Goal: Find contact information: Find contact information

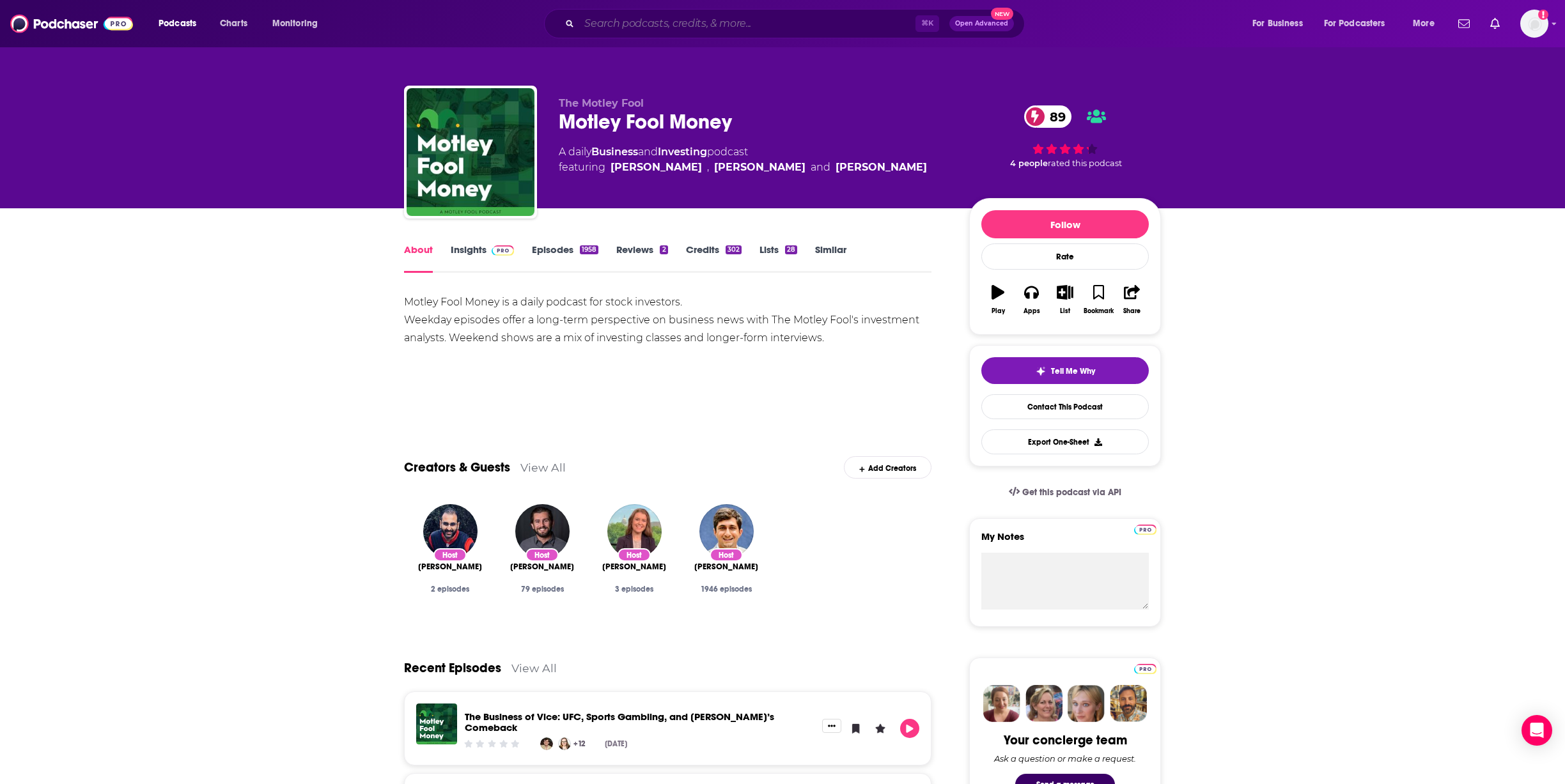
click at [606, 27] on input "Search podcasts, credits, & more..." at bounding box center [747, 24] width 336 height 20
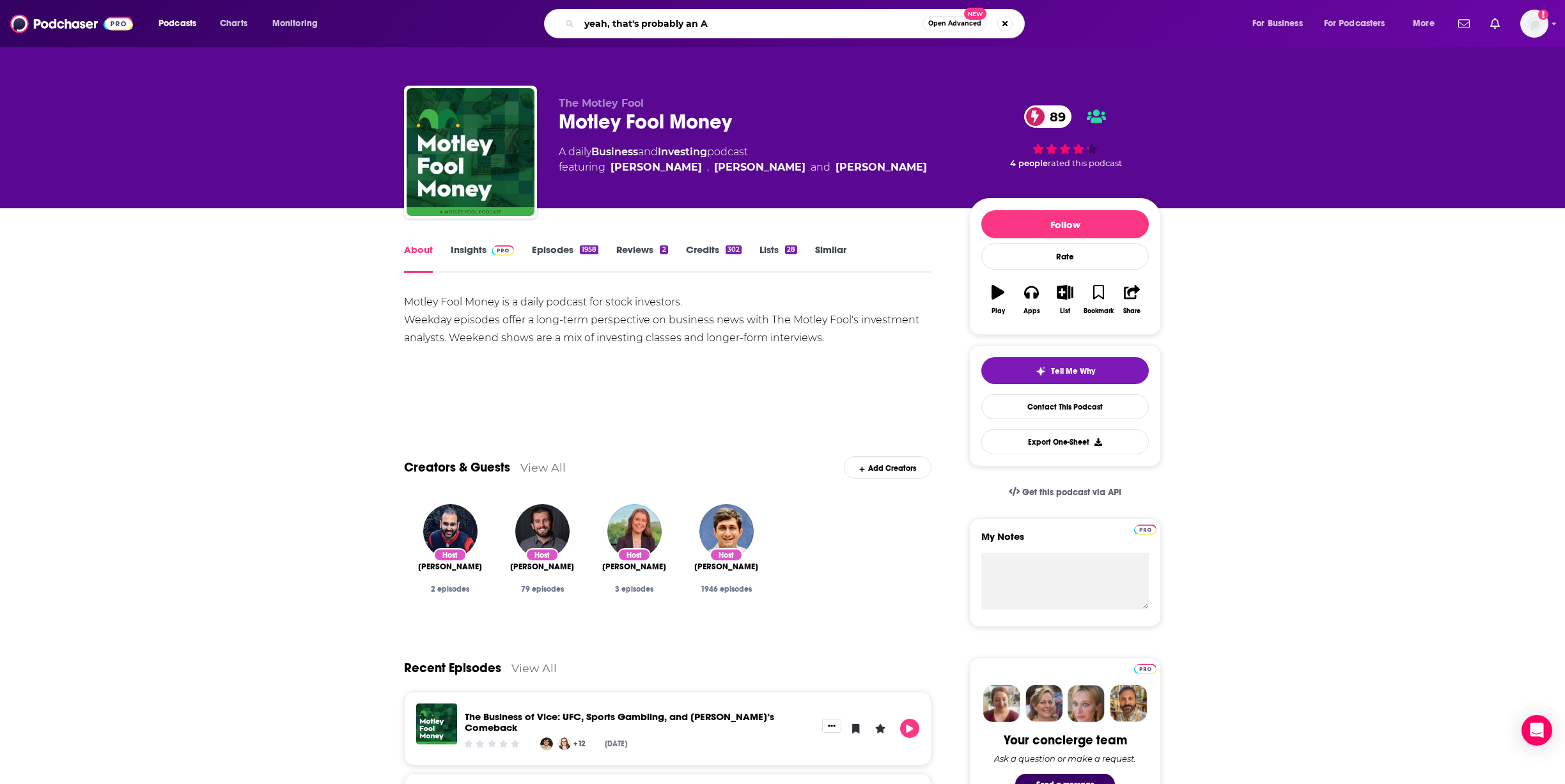
type input "yeah, that's probably an Ad"
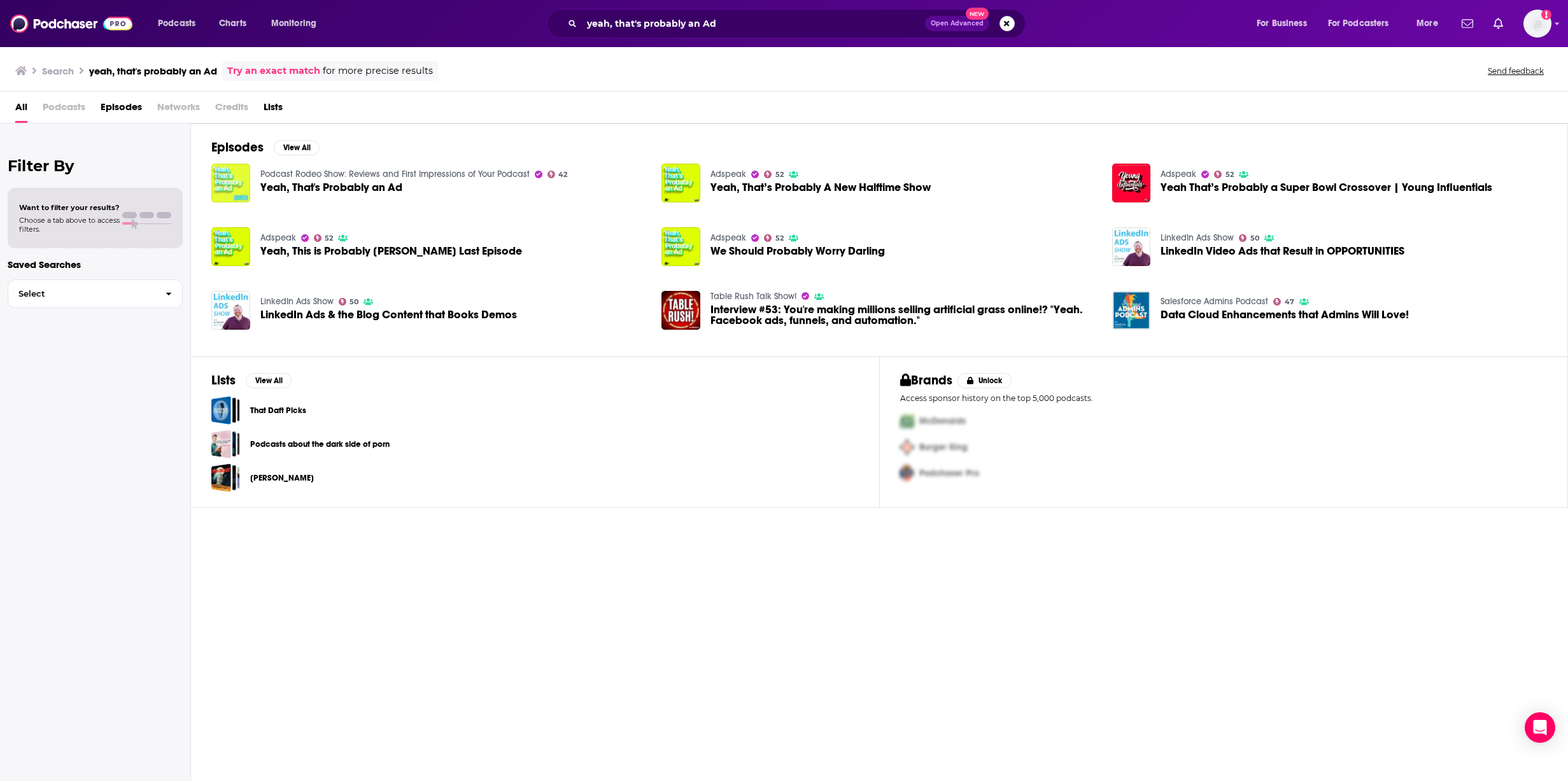
click at [236, 189] on img "Yeah, That's Probably an Ad" at bounding box center [231, 183] width 39 height 39
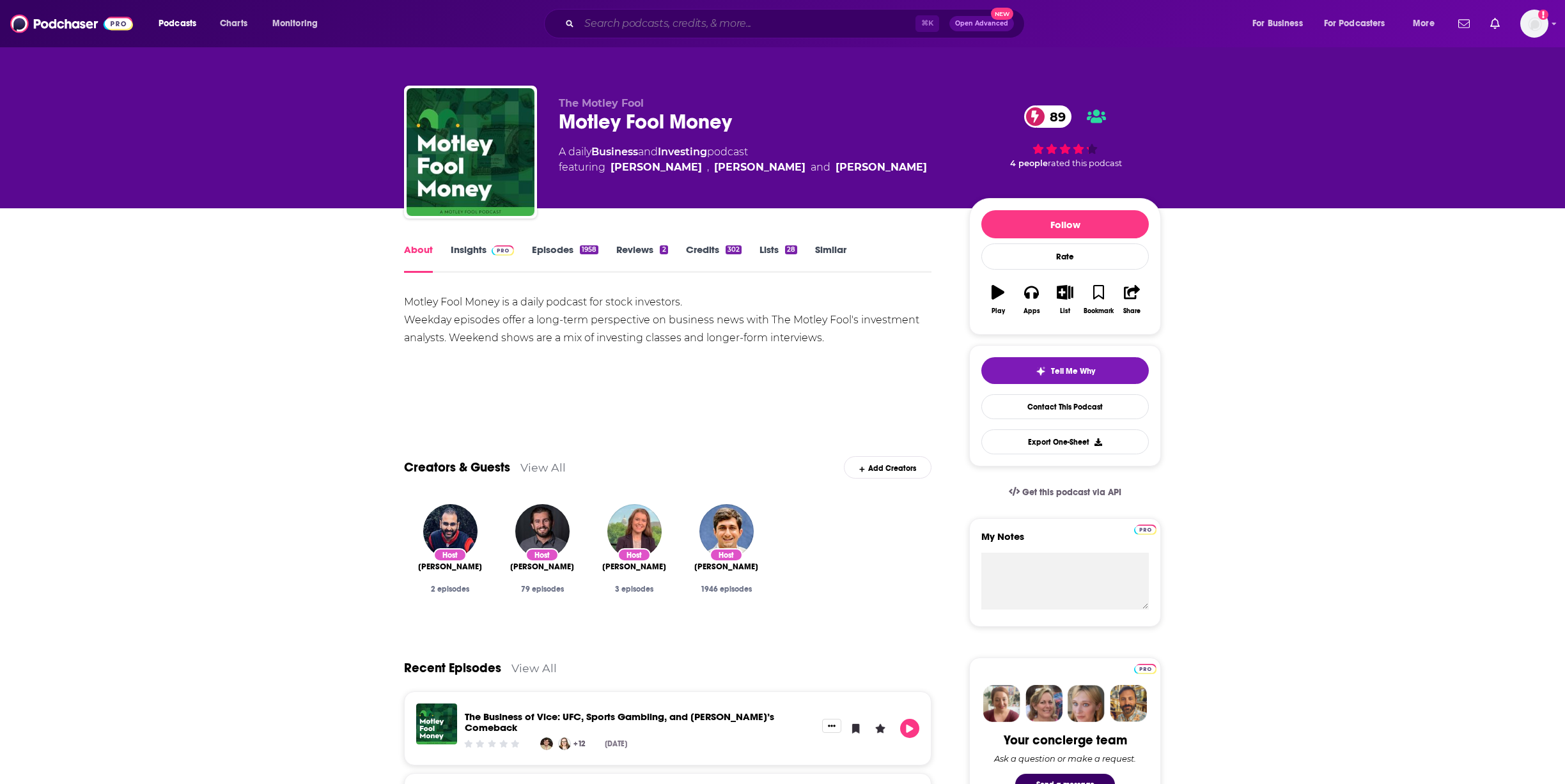
click at [706, 27] on input "Search podcasts, credits, & more..." at bounding box center [747, 24] width 336 height 20
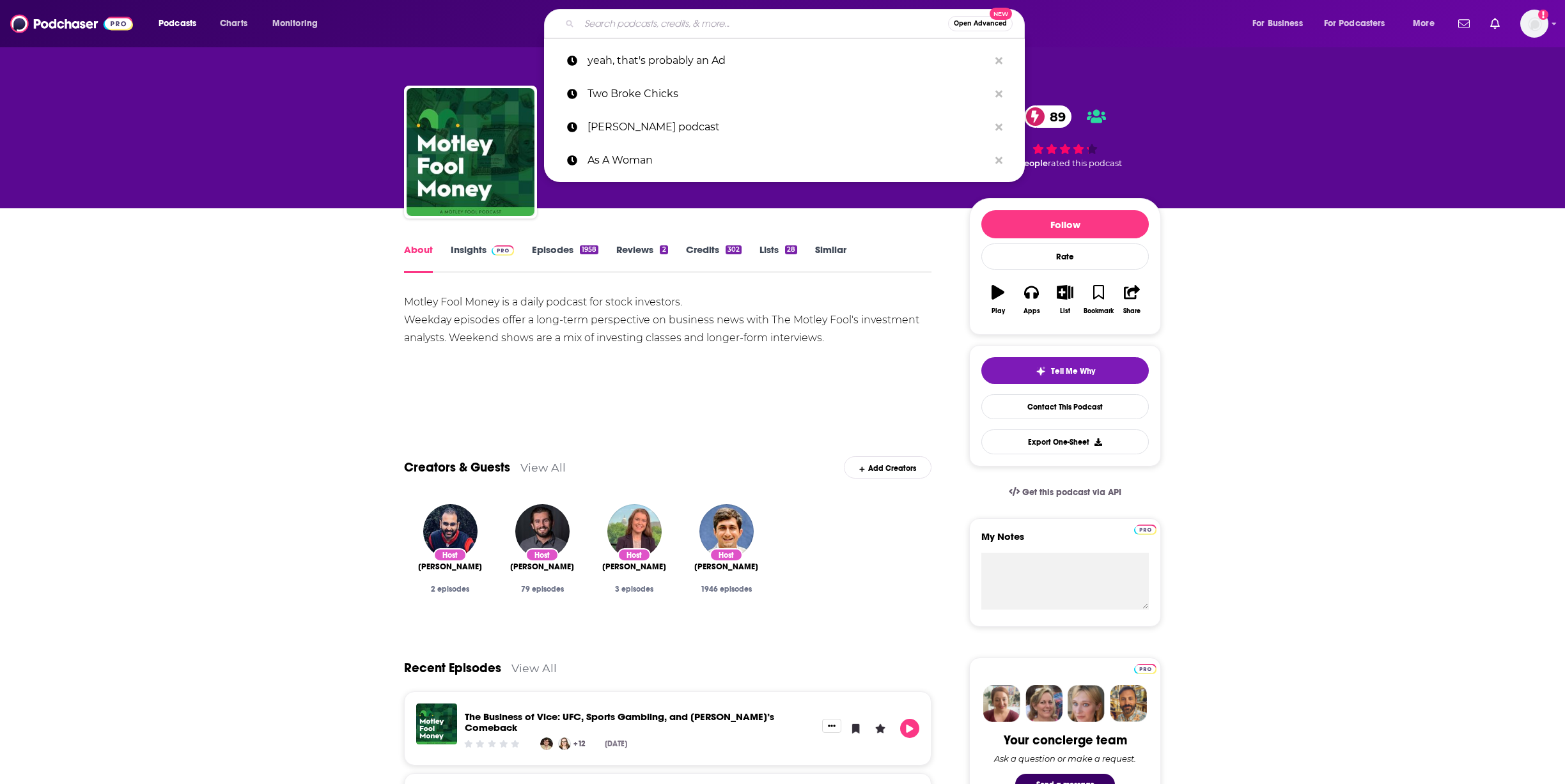
paste input "The CMO Podcast"
type input "The CMO Podcast"
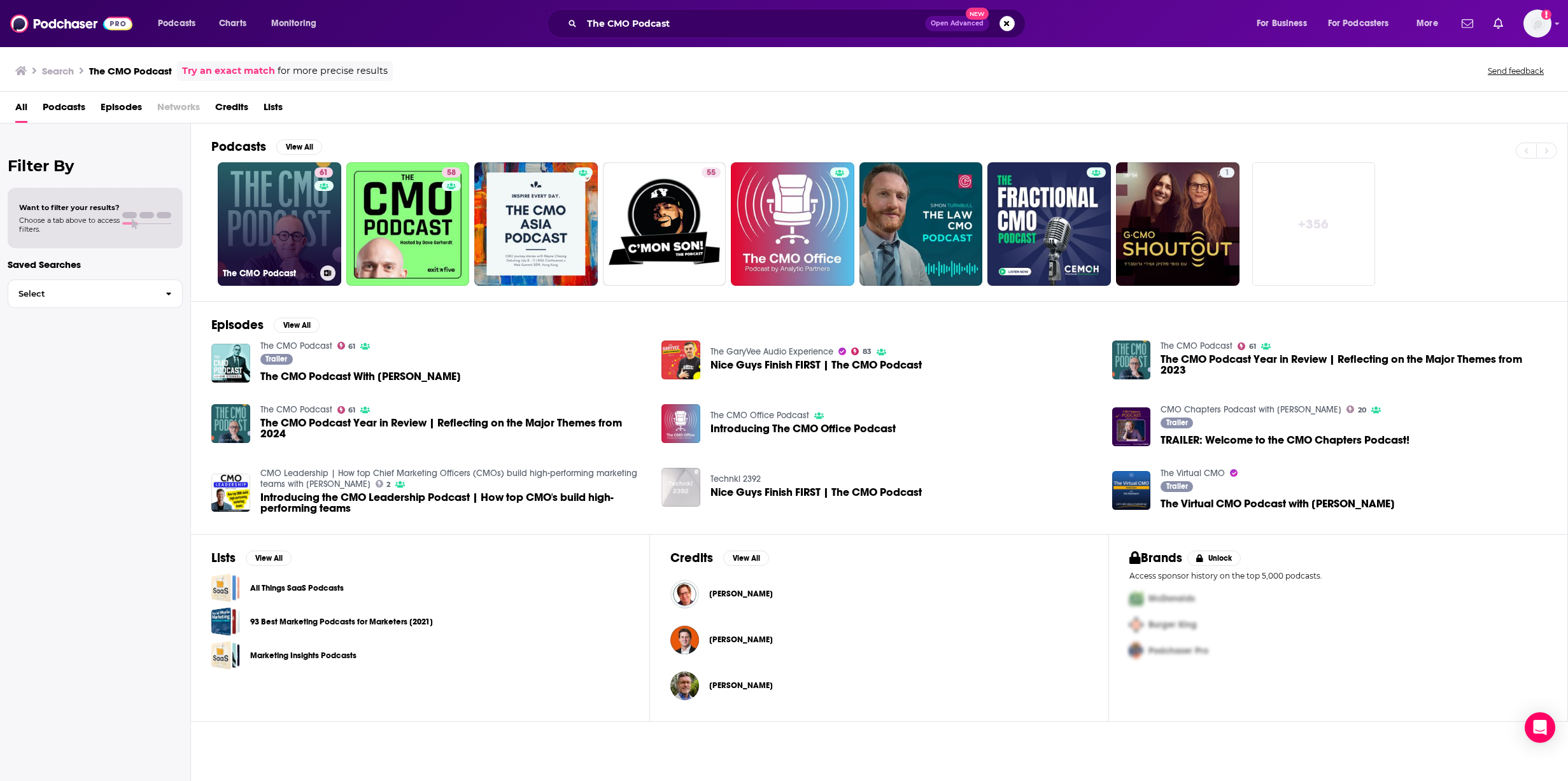
click at [276, 224] on link "61 The CMO Podcast" at bounding box center [279, 224] width 123 height 123
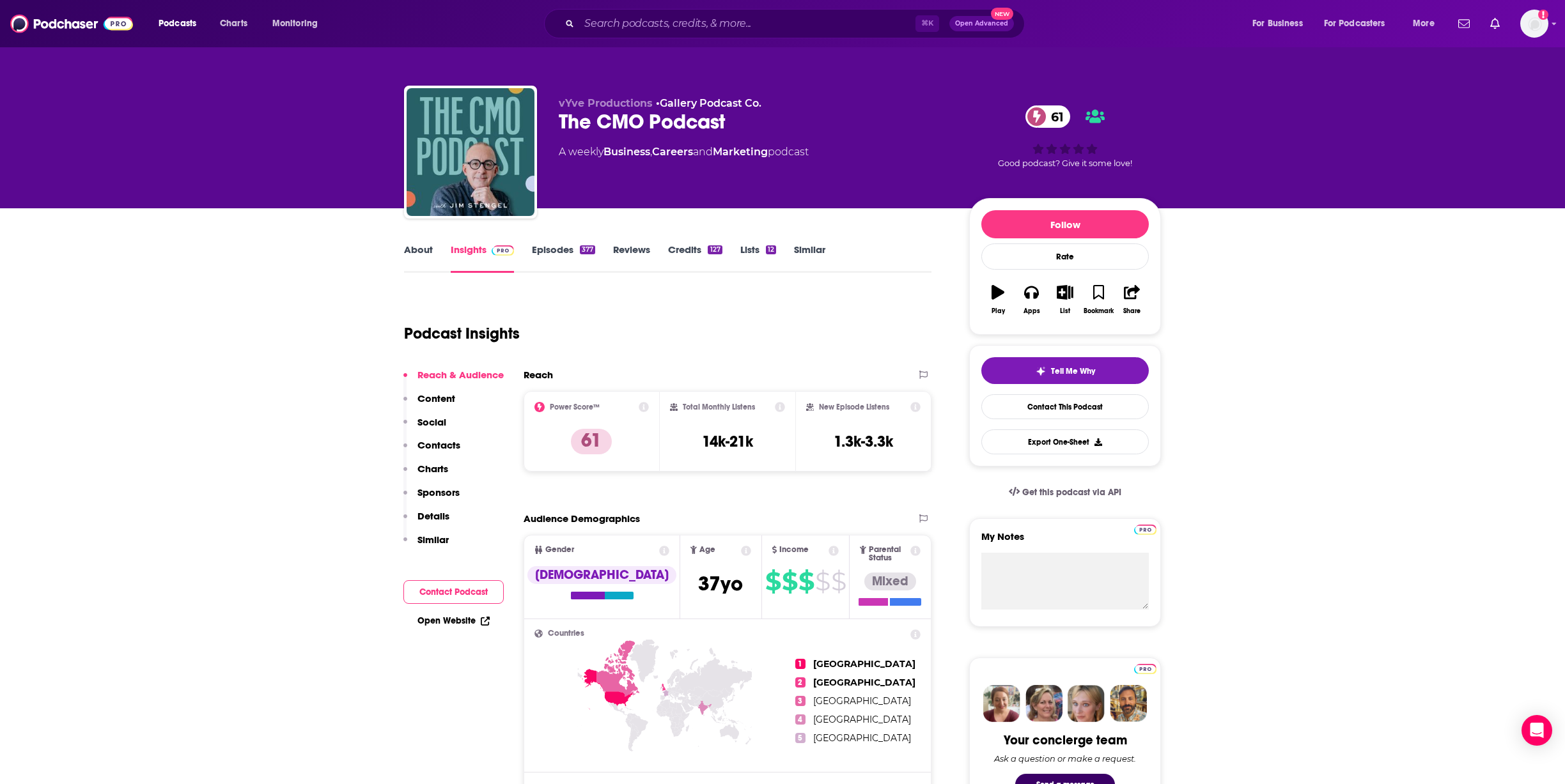
click at [418, 249] on link "About" at bounding box center [418, 258] width 29 height 29
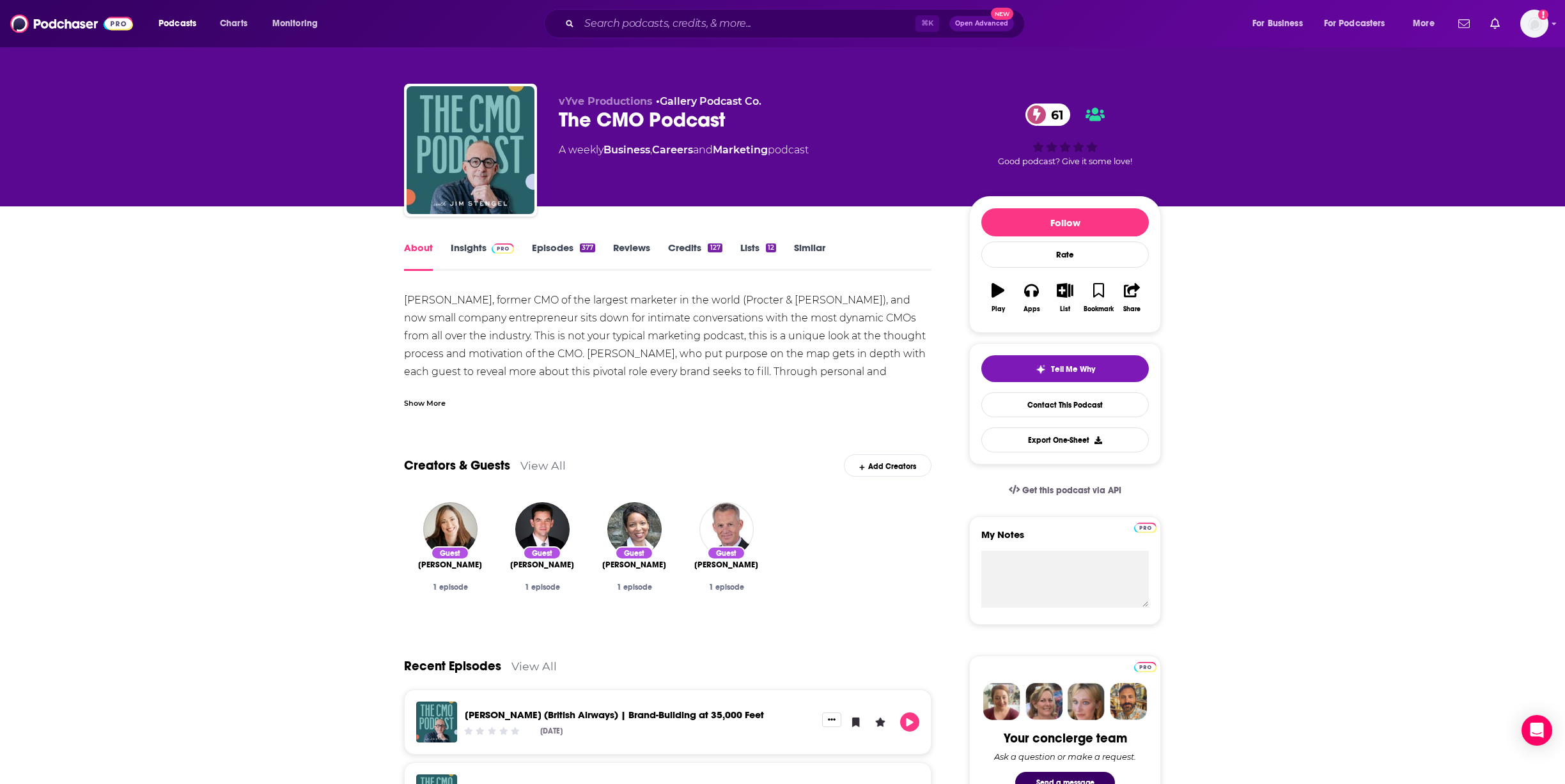
scroll to position [3, 0]
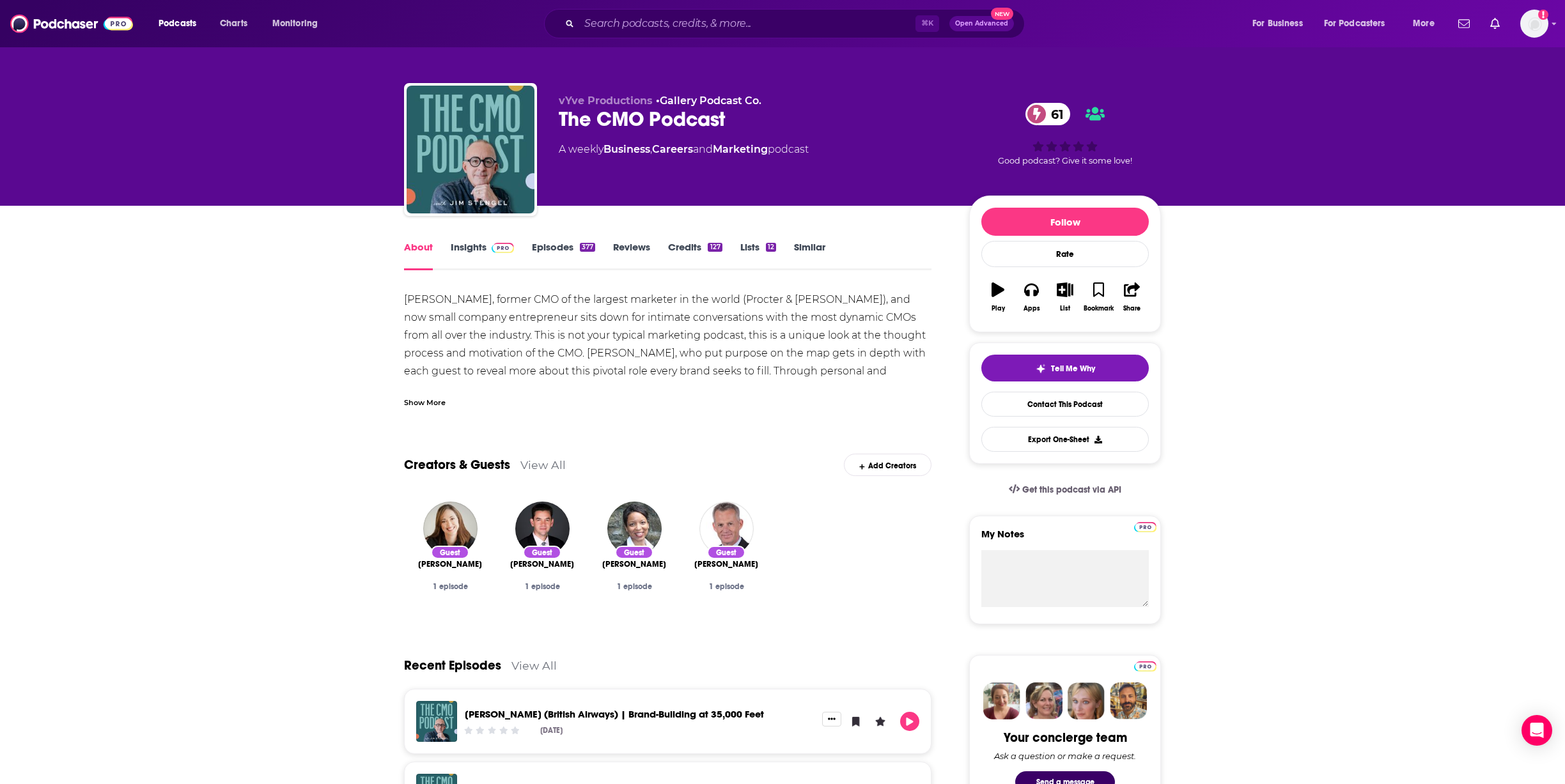
click at [483, 260] on link "Insights" at bounding box center [483, 255] width 64 height 29
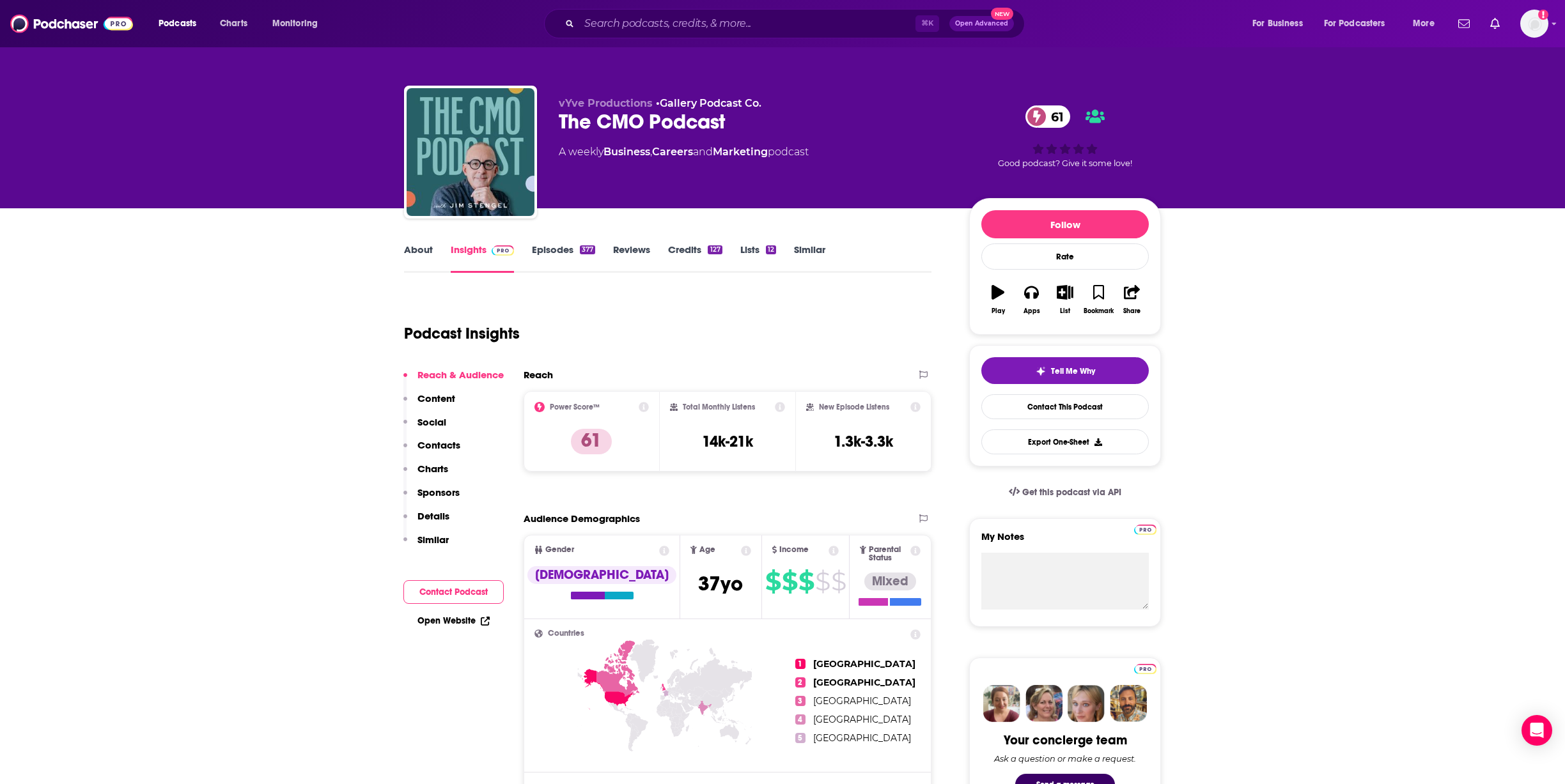
click at [446, 448] on p "Contacts" at bounding box center [438, 445] width 43 height 12
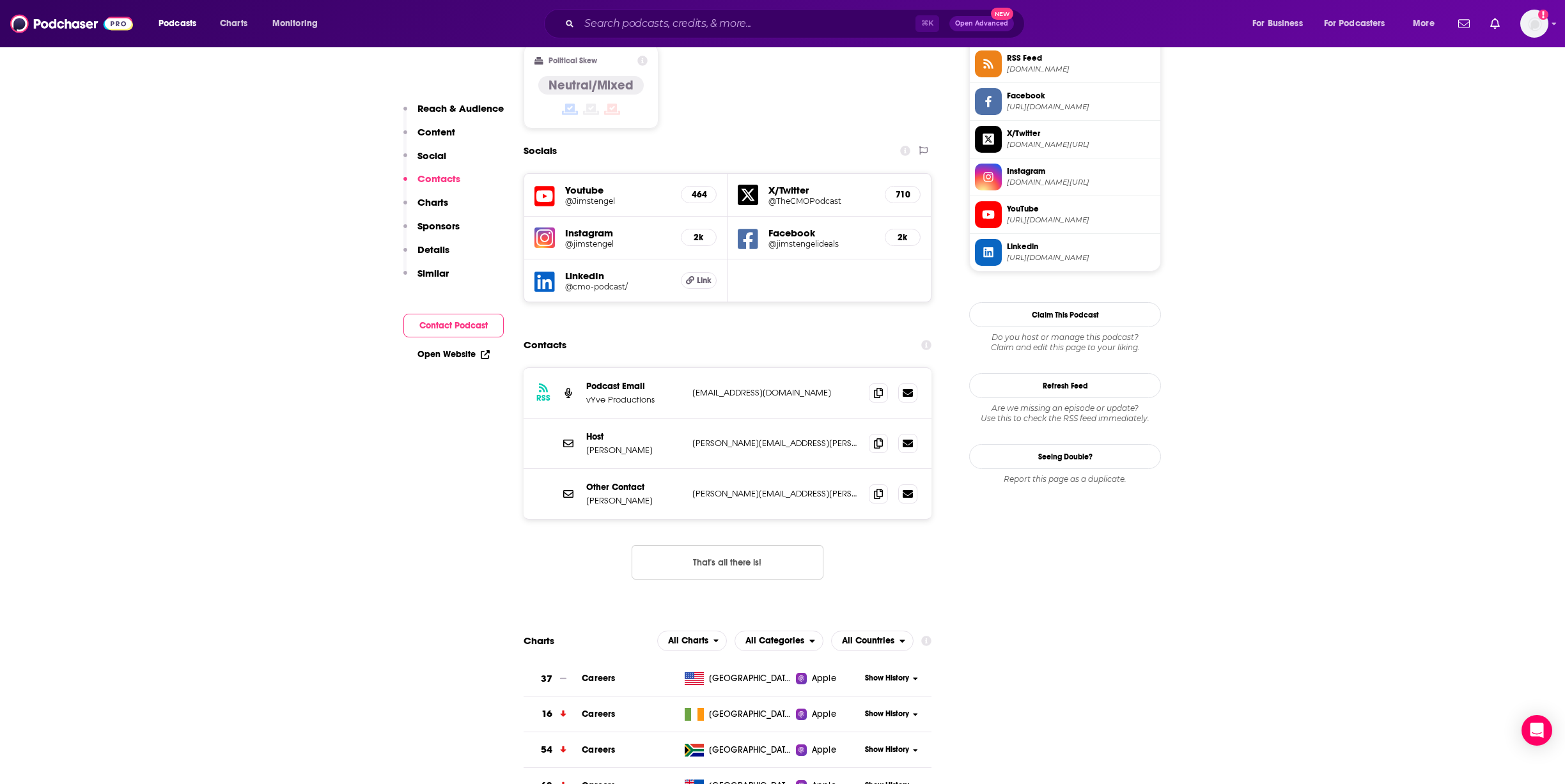
scroll to position [1040, 0]
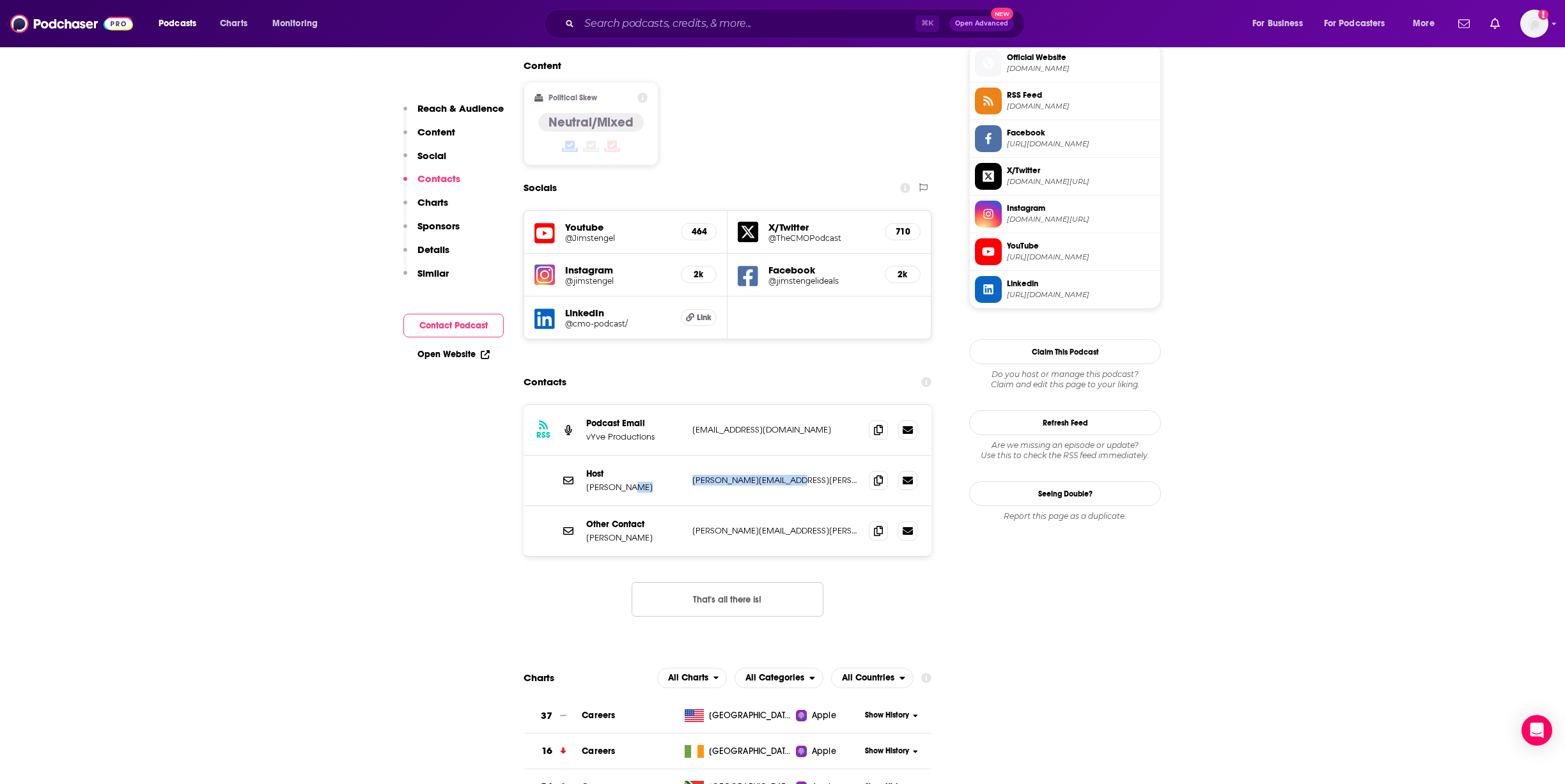
drag, startPoint x: 809, startPoint y: 407, endPoint x: 685, endPoint y: 405, distance: 124.0
click at [685, 456] on div "Host Jim Stenge james.stengel@gmail.com james.stengel@gmail.com" at bounding box center [727, 481] width 408 height 51
copy div "james.stengel@gmail.com"
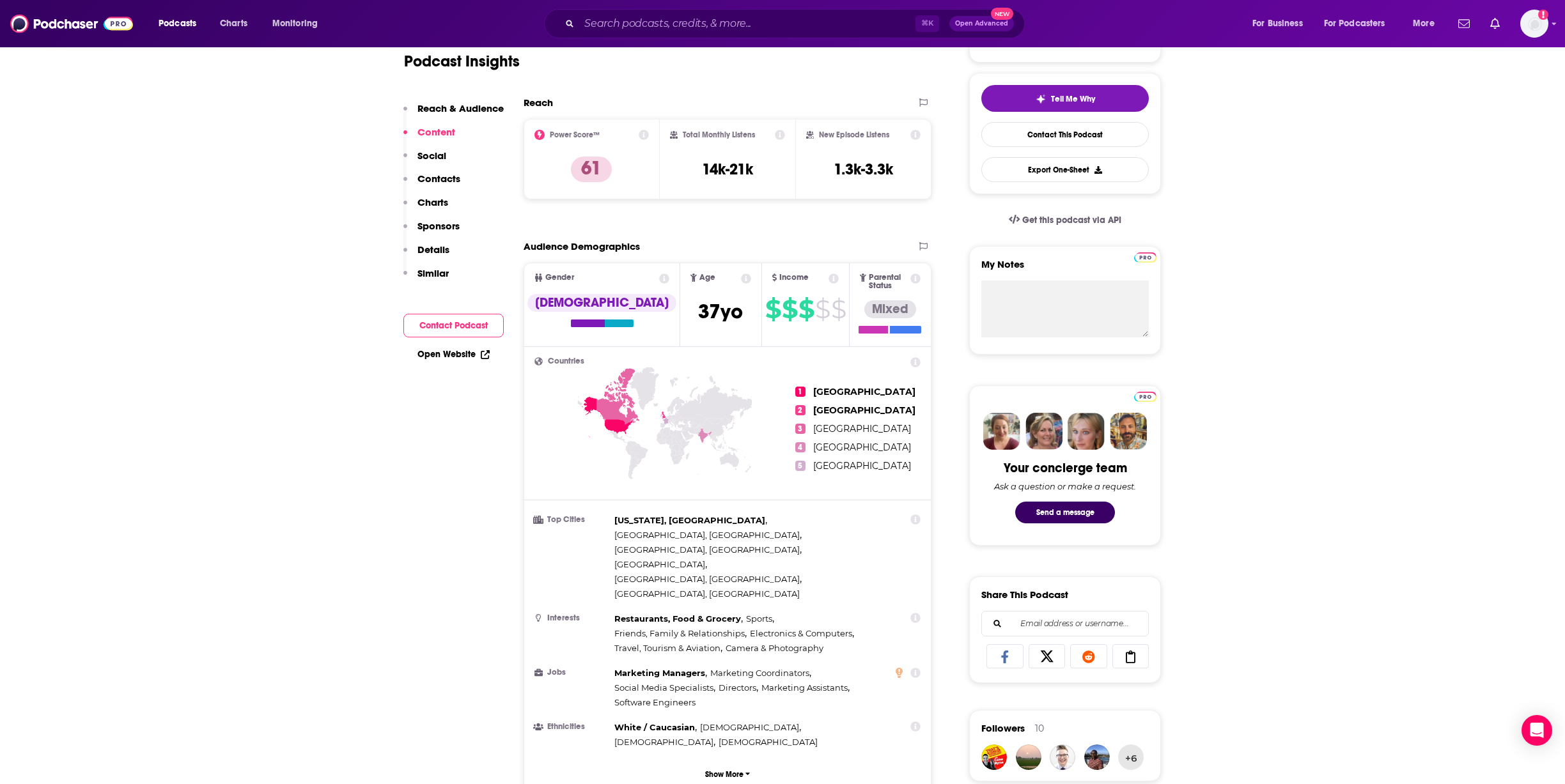
scroll to position [103, 0]
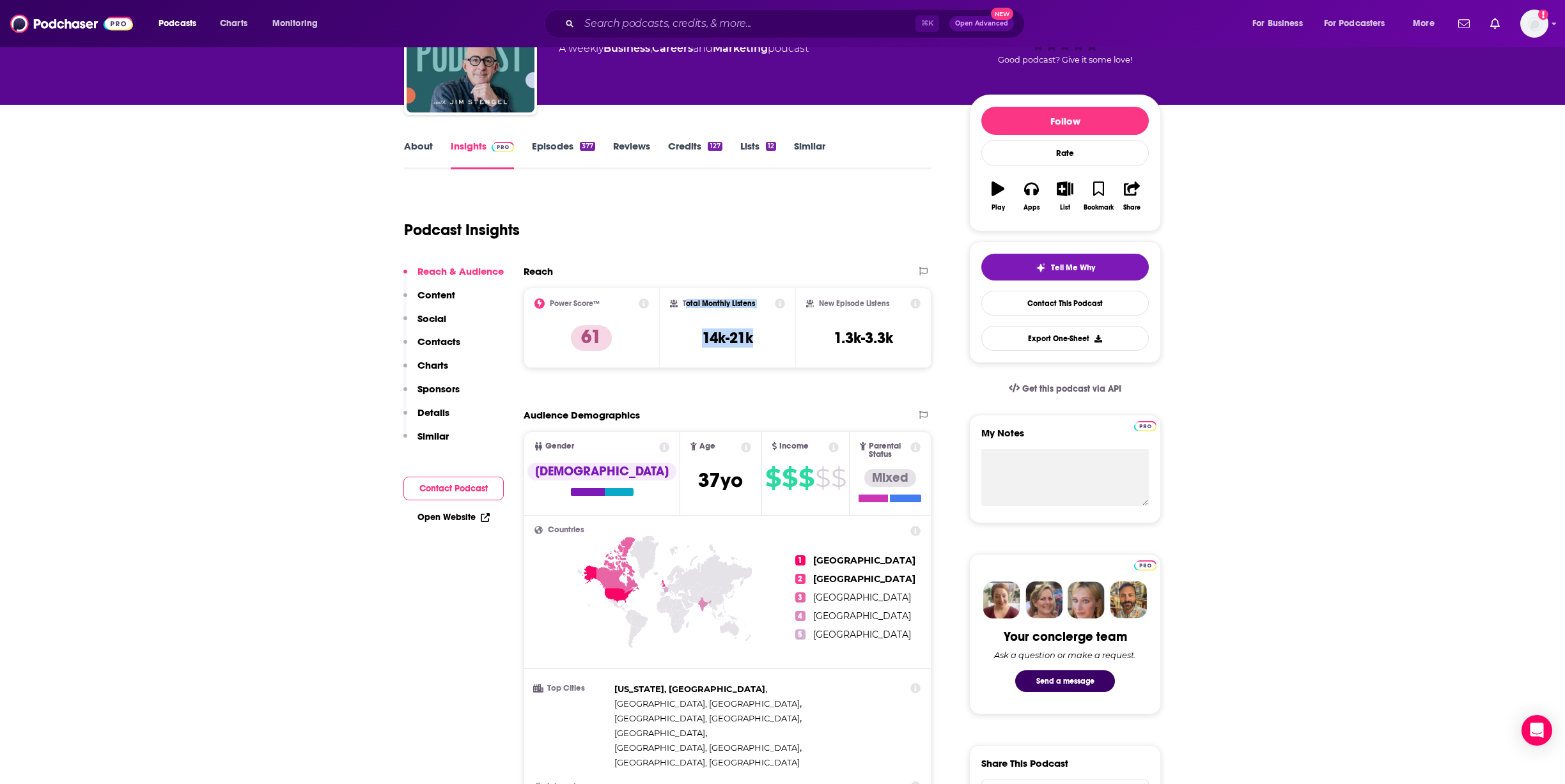
drag, startPoint x: 761, startPoint y: 344, endPoint x: 686, endPoint y: 300, distance: 87.0
click at [686, 300] on div "Total Monthly Listens 14k-21k" at bounding box center [727, 328] width 116 height 59
click at [698, 310] on div "Total Monthly Listens 14k-21k" at bounding box center [727, 328] width 116 height 59
drag, startPoint x: 761, startPoint y: 346, endPoint x: 681, endPoint y: 303, distance: 90.8
click at [681, 303] on div "Total Monthly Listens 14k-21k" at bounding box center [727, 328] width 116 height 59
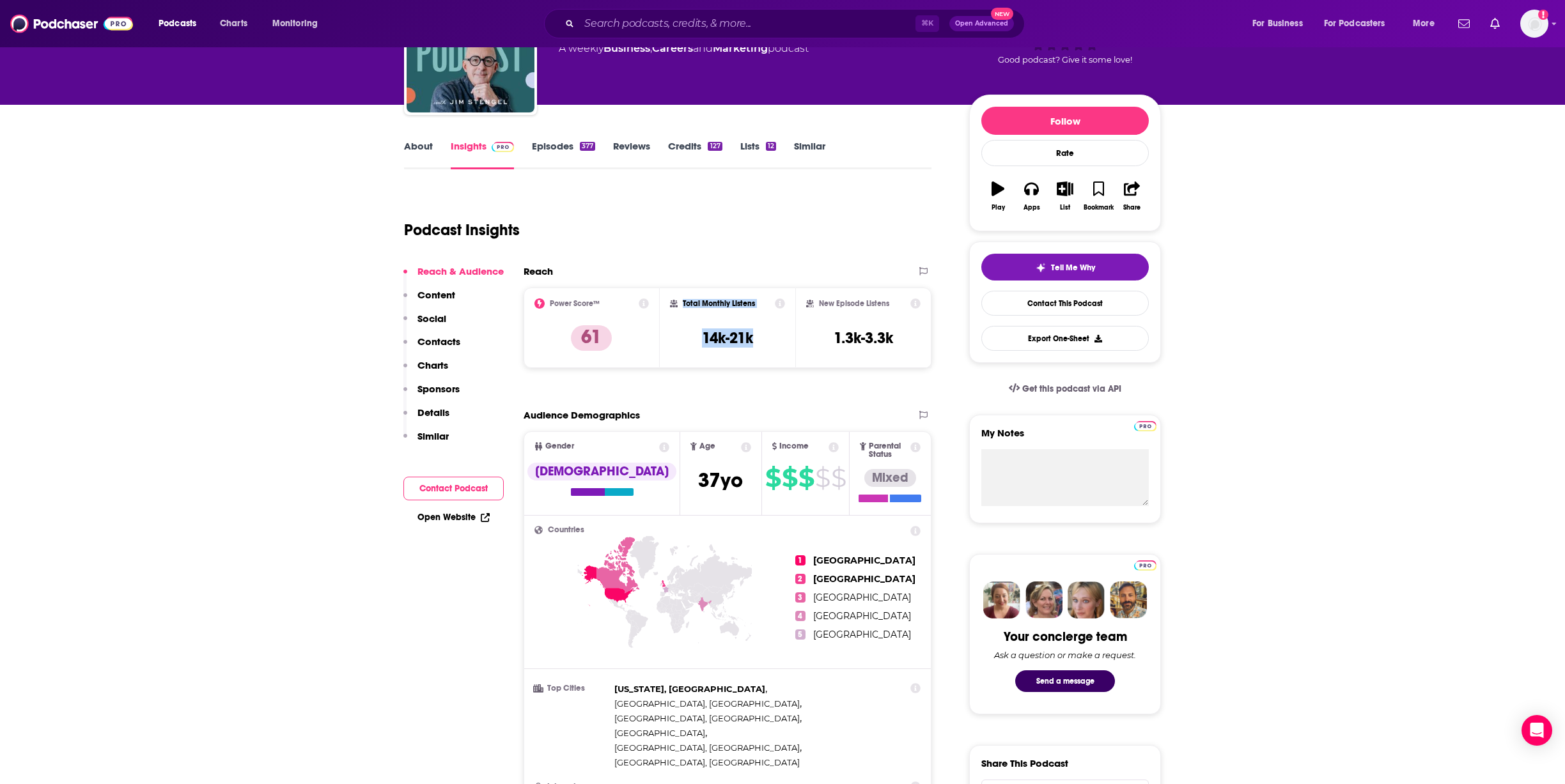
copy div "Total Monthly Listens 14k-21k"
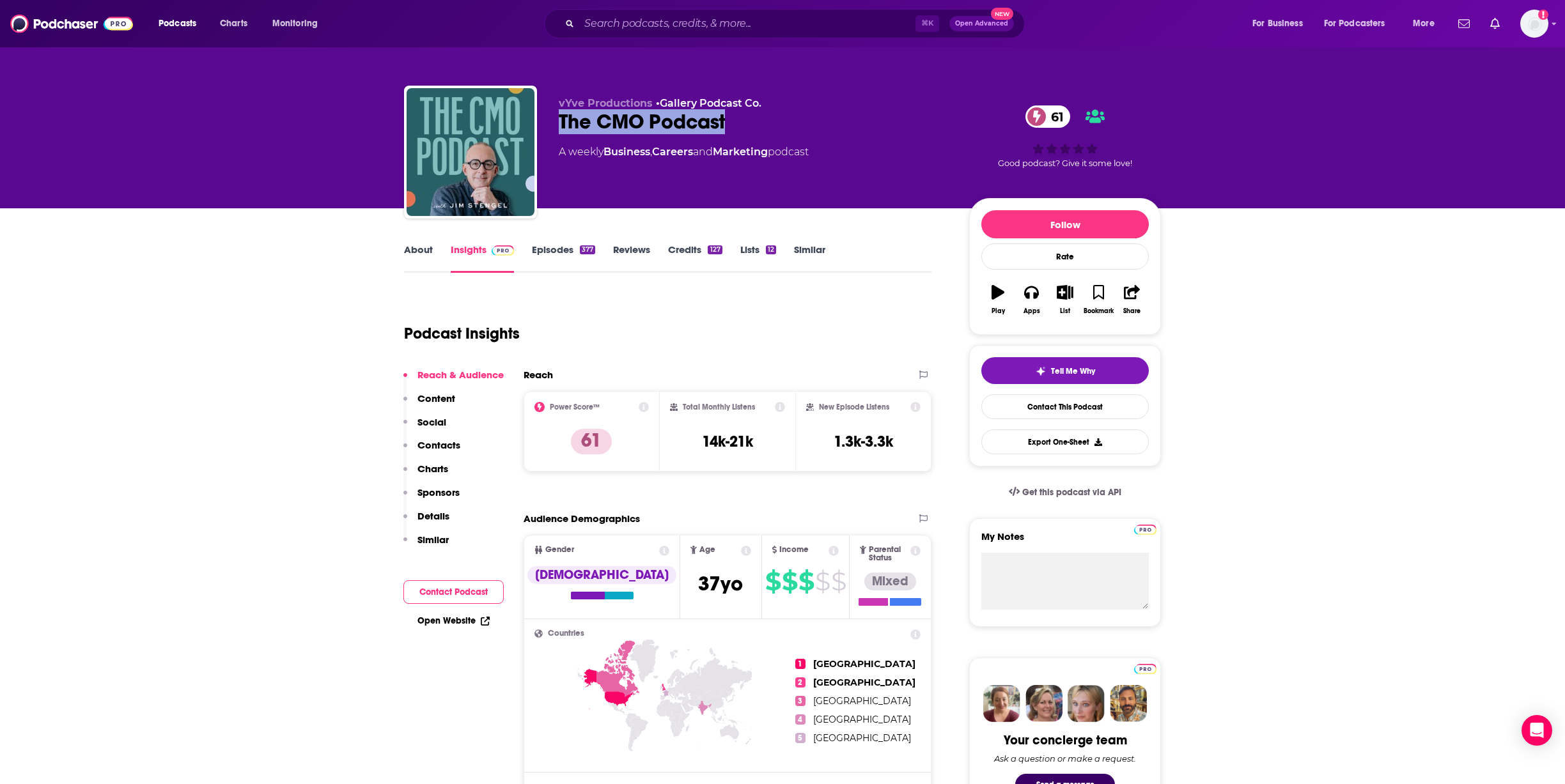
drag, startPoint x: 612, startPoint y: 130, endPoint x: 554, endPoint y: 127, distance: 58.1
click at [554, 127] on div "vYve Productions • Gallery Podcast Co. The CMO Podcast 61 A weekly Business , C…" at bounding box center [783, 155] width 757 height 138
copy h2 "The CMO Podcast"
